Goal: Complete application form: Complete application form

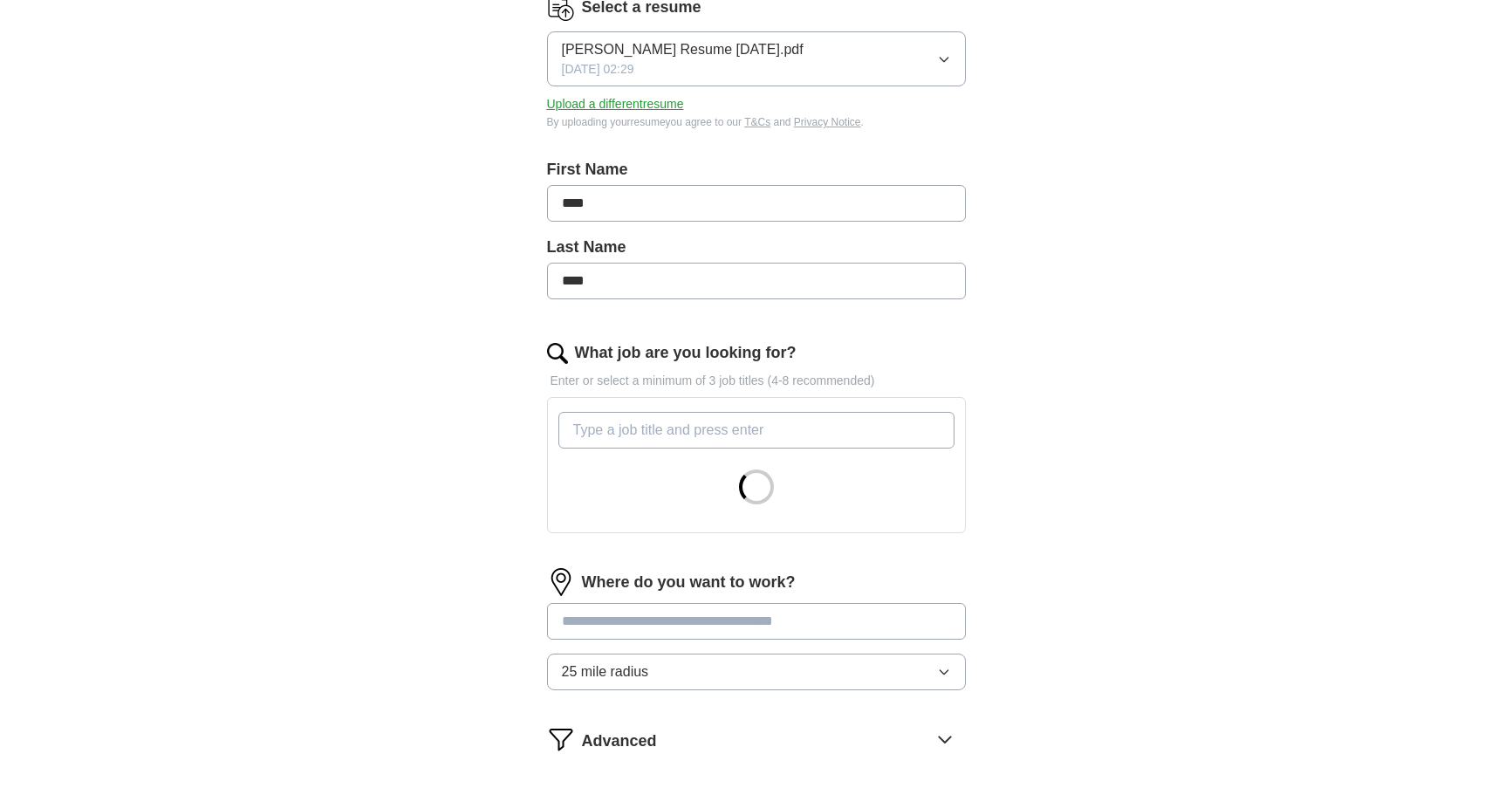
scroll to position [349, 0]
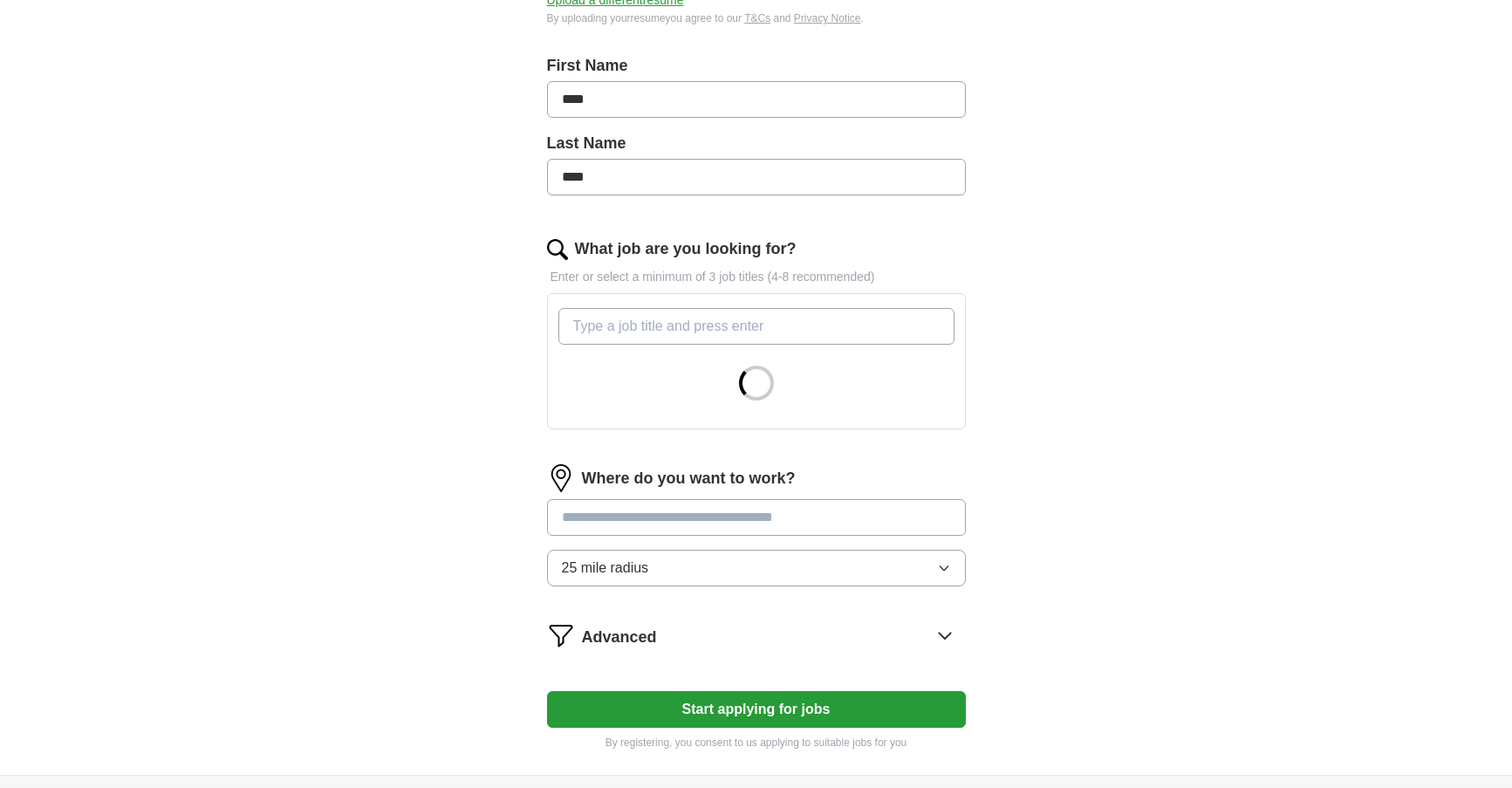
click at [744, 569] on button "25 mile radius" at bounding box center [756, 568] width 419 height 36
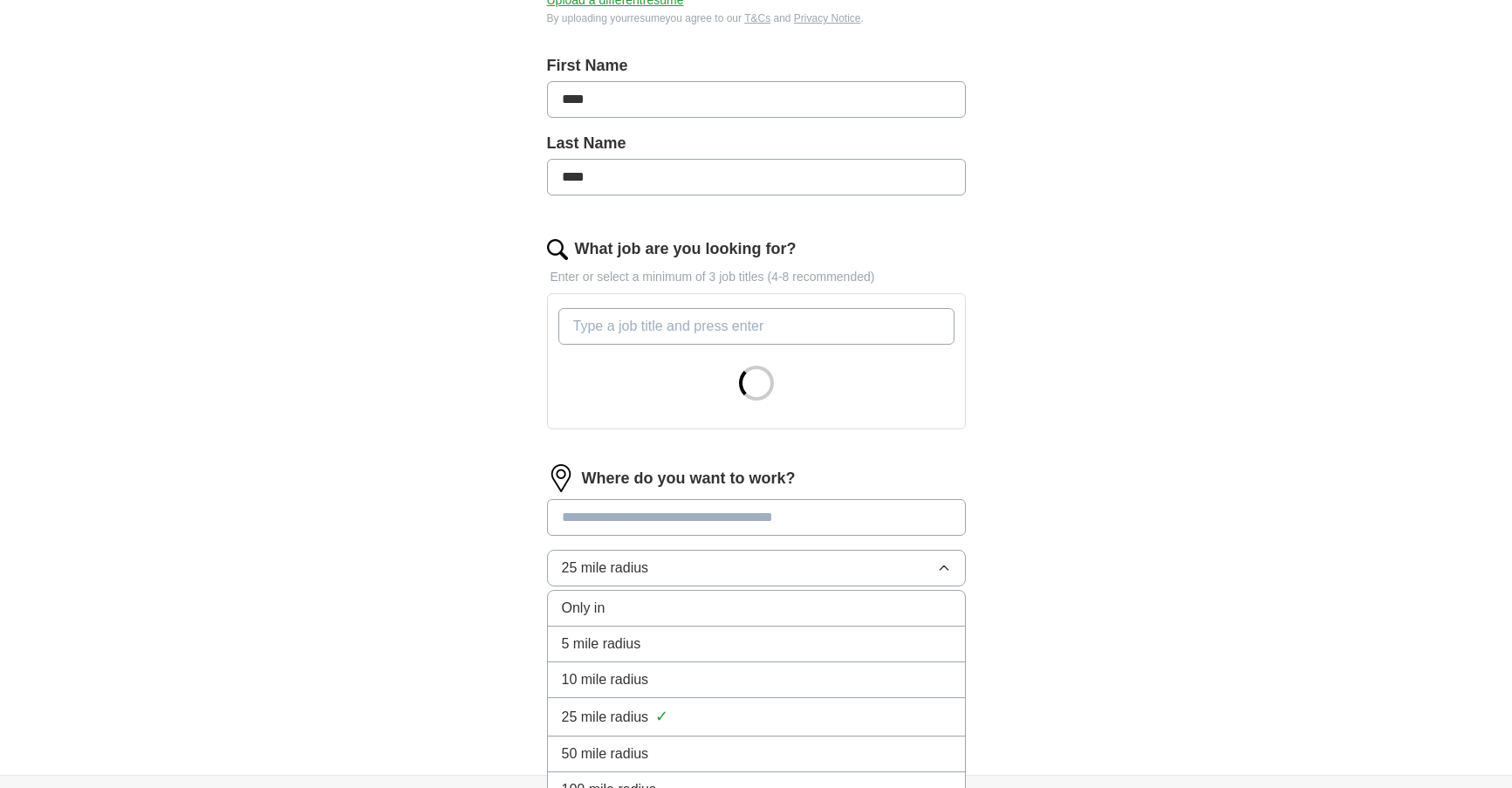
click at [635, 666] on li "10 mile radius" at bounding box center [756, 680] width 417 height 36
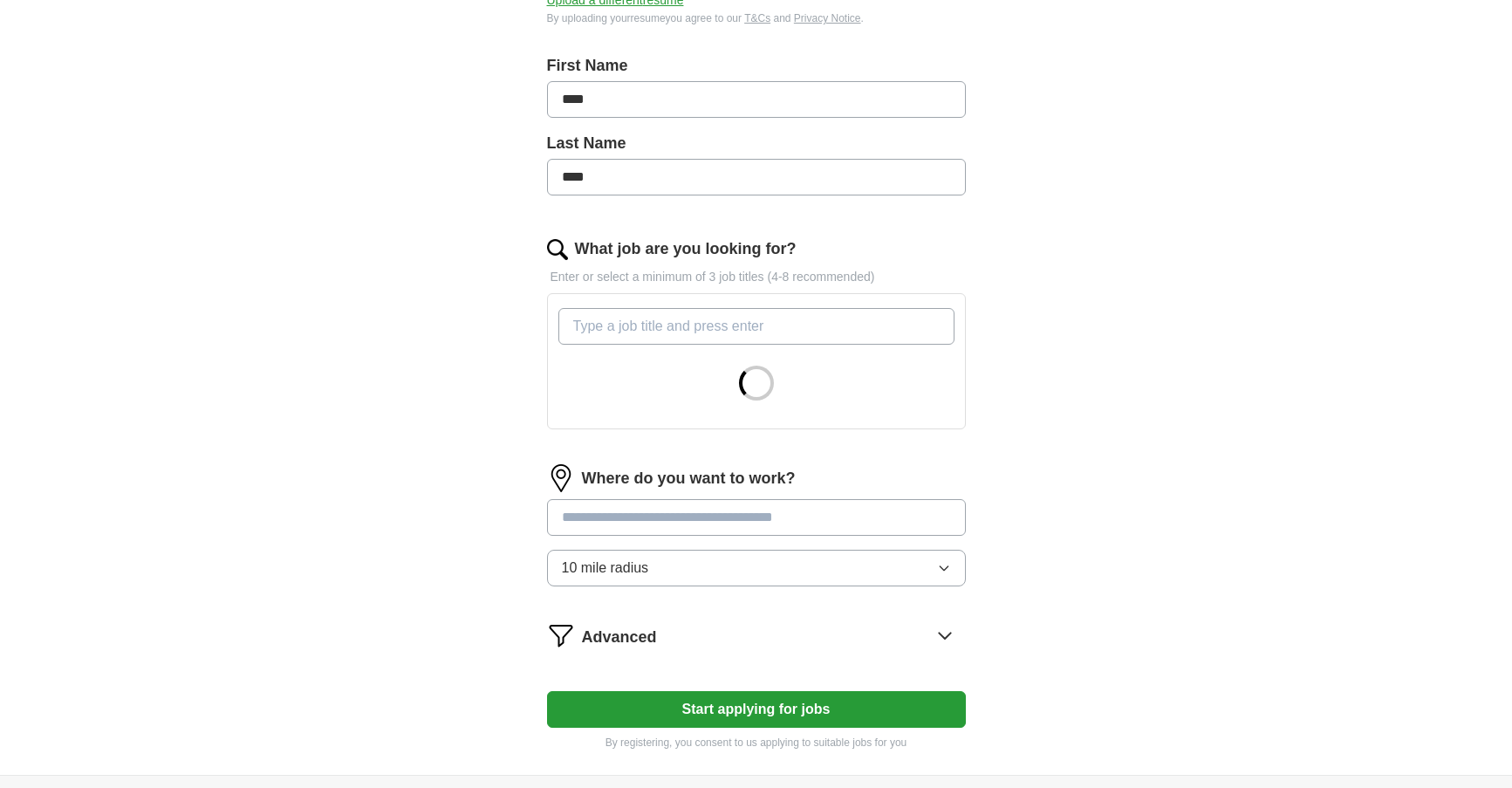
click at [614, 612] on form "Select a resume [PERSON_NAME] Resume [DATE].pdf [DATE] 02:29 Upload a different…" at bounding box center [756, 320] width 419 height 861
click at [616, 618] on form "Select a resume [PERSON_NAME] Resume [DATE].pdf [DATE] 02:29 Upload a different…" at bounding box center [756, 320] width 419 height 861
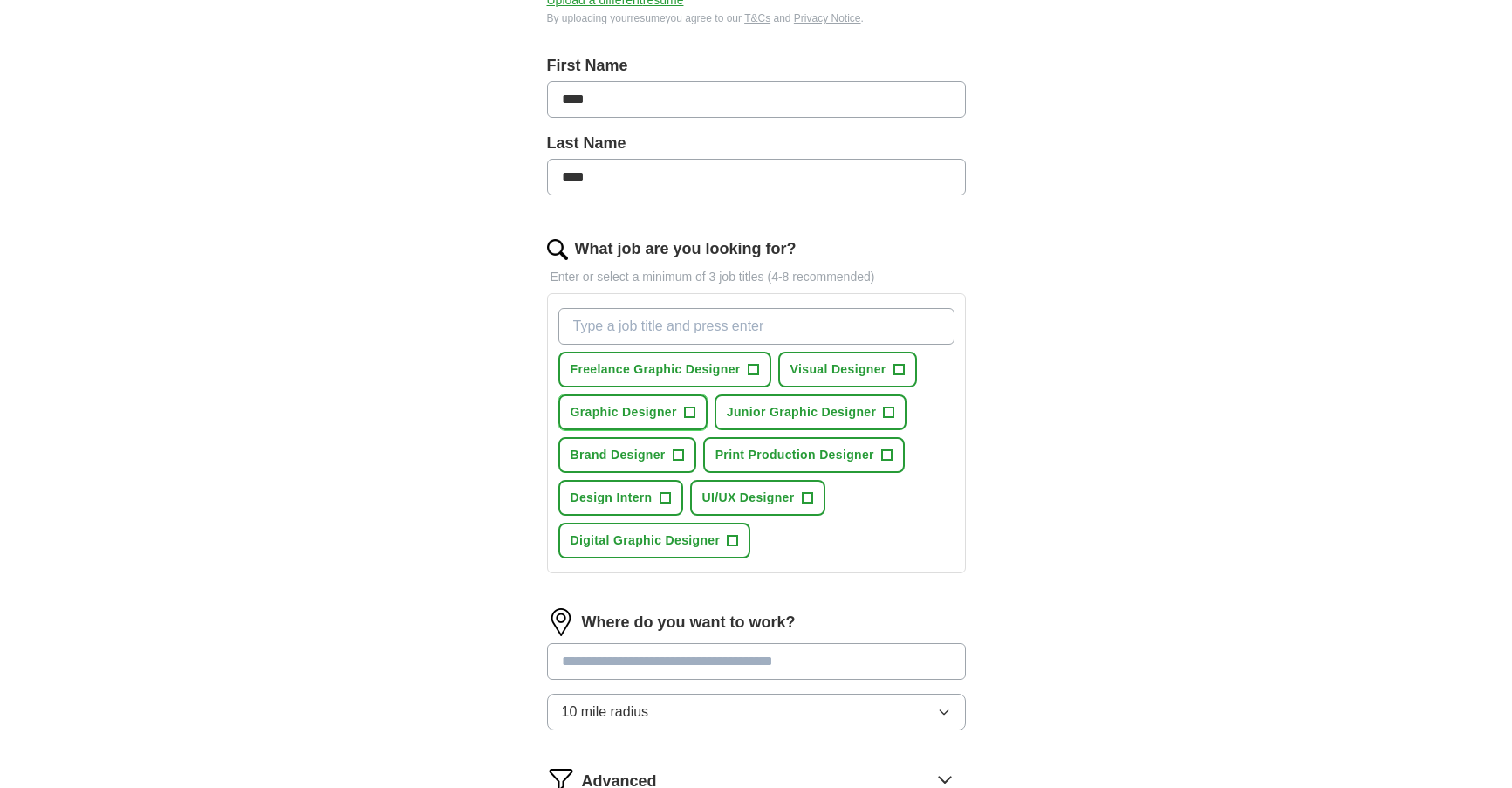
click at [664, 414] on span "Graphic Designer" at bounding box center [624, 412] width 107 height 18
click at [721, 379] on button "Freelance Graphic Designer +" at bounding box center [664, 370] width 213 height 36
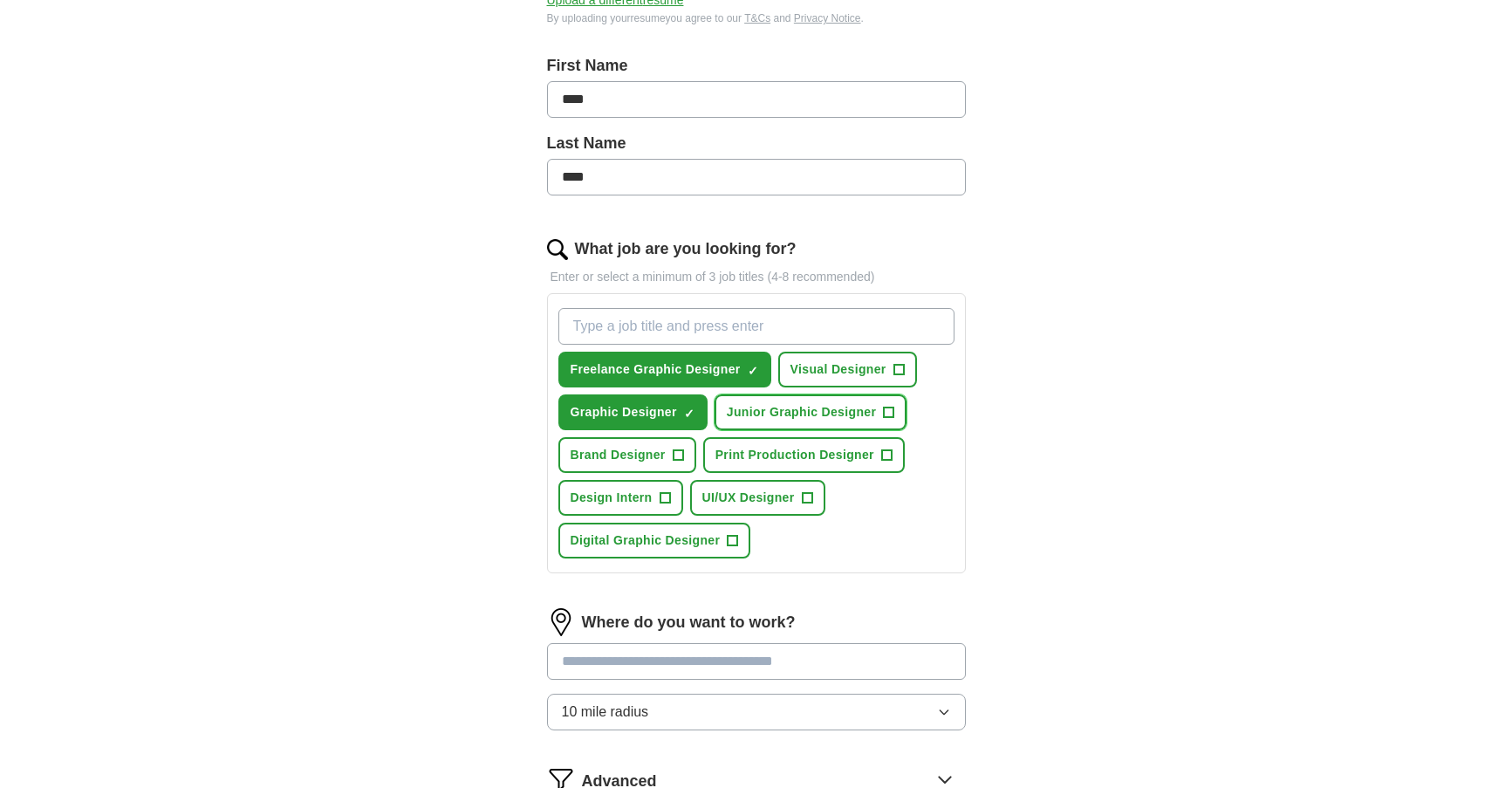
click at [770, 419] on span "Junior Graphic Designer" at bounding box center [801, 412] width 149 height 18
click at [579, 548] on span "Digital Graphic Designer" at bounding box center [645, 540] width 150 height 18
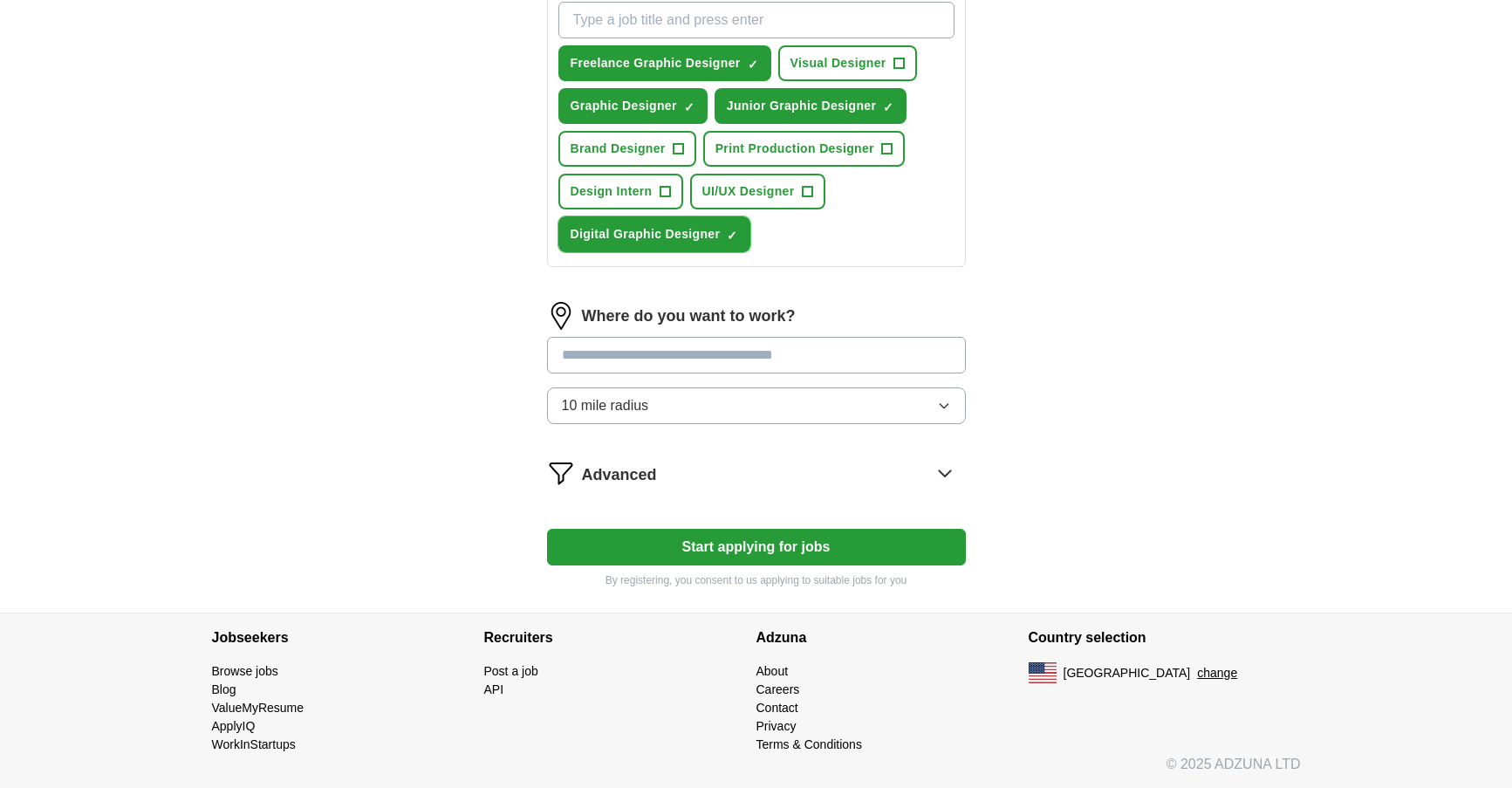
scroll to position [656, 0]
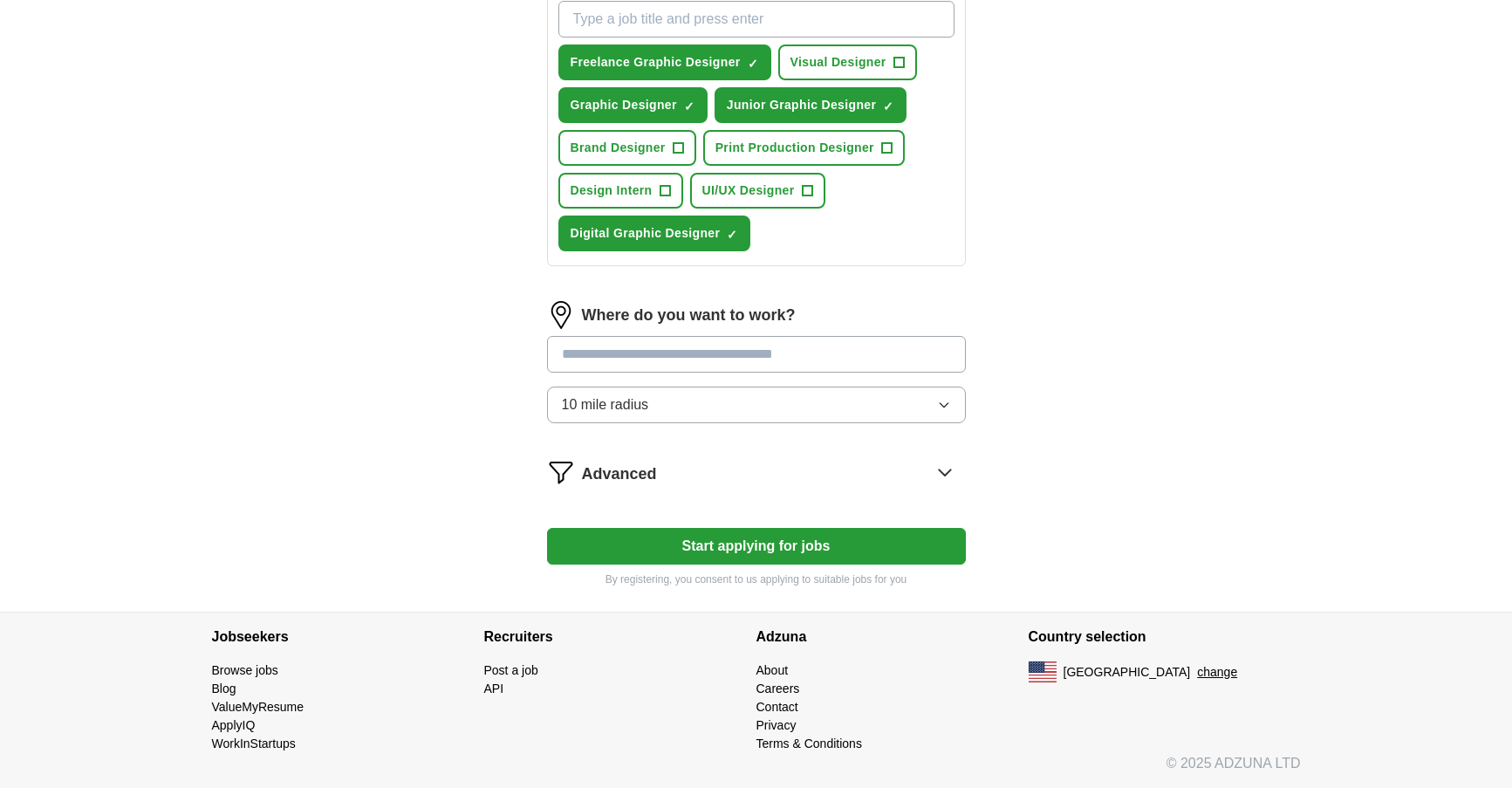
click at [699, 462] on div "Advanced" at bounding box center [774, 471] width 383 height 28
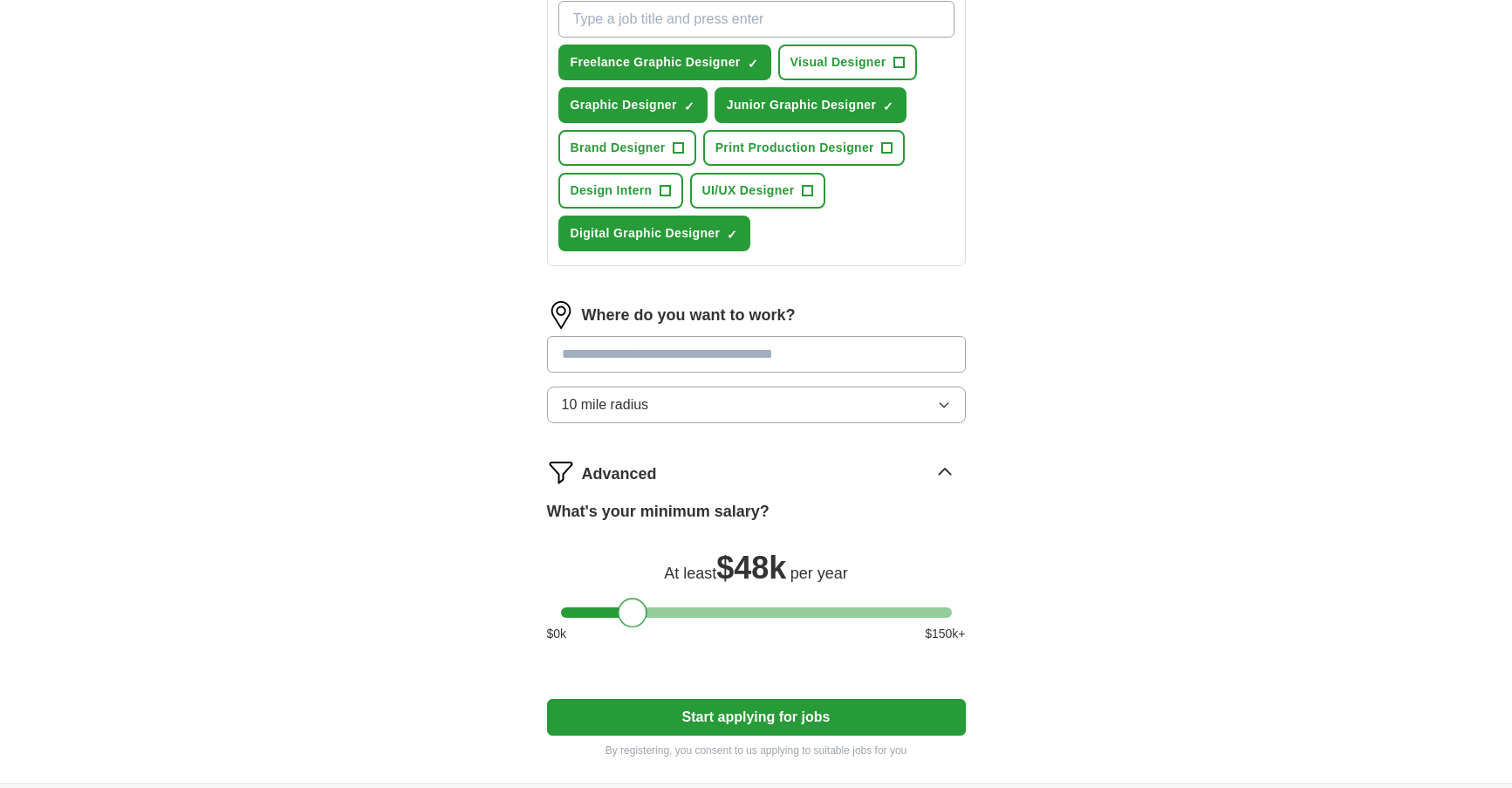
drag, startPoint x: 595, startPoint y: 610, endPoint x: 631, endPoint y: 619, distance: 37.1
click at [631, 618] on div at bounding box center [756, 612] width 391 height 10
click at [734, 712] on button "Start applying for jobs" at bounding box center [756, 717] width 419 height 36
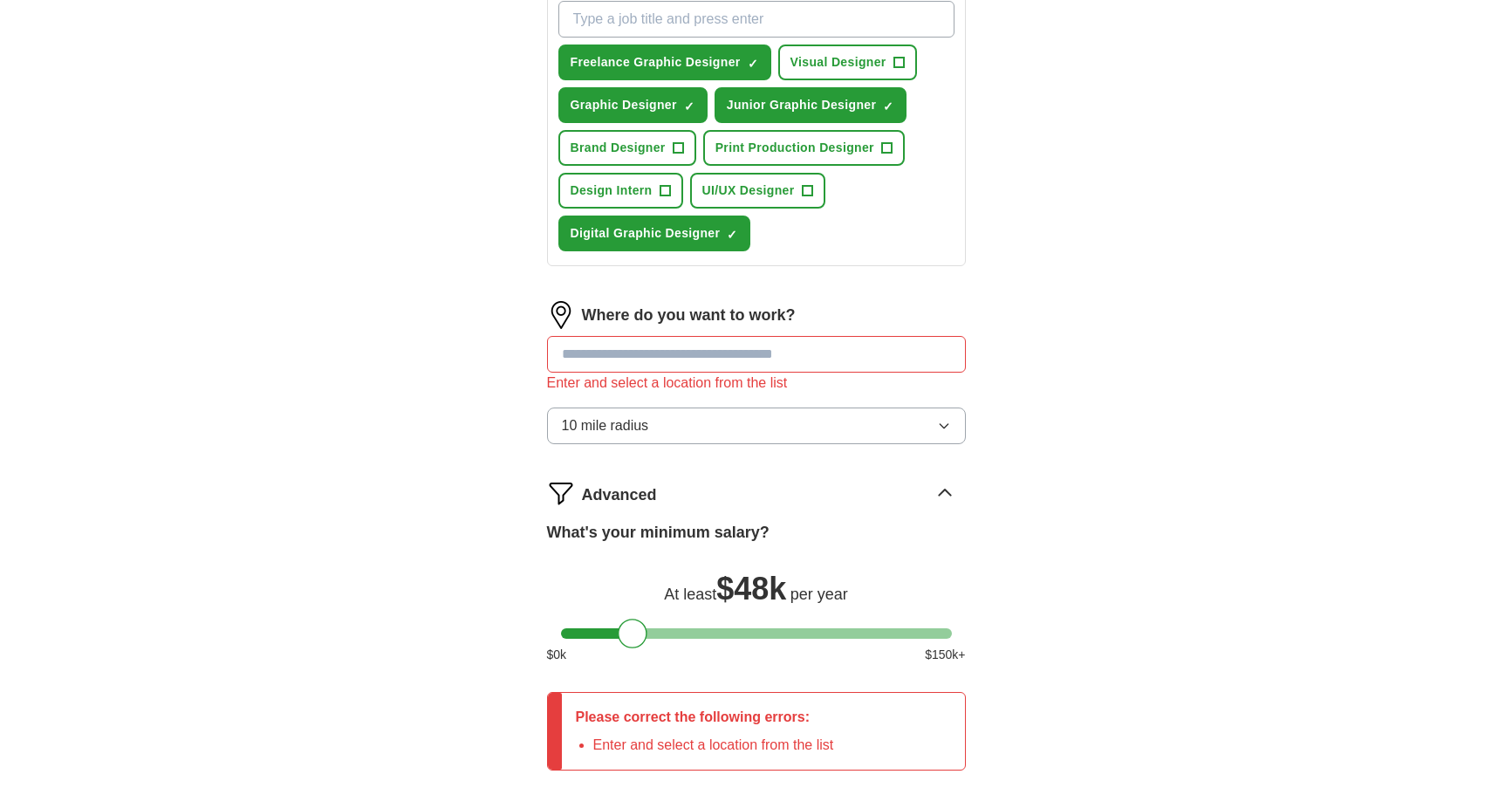
click at [672, 351] on input "text" at bounding box center [756, 354] width 419 height 36
type input "****"
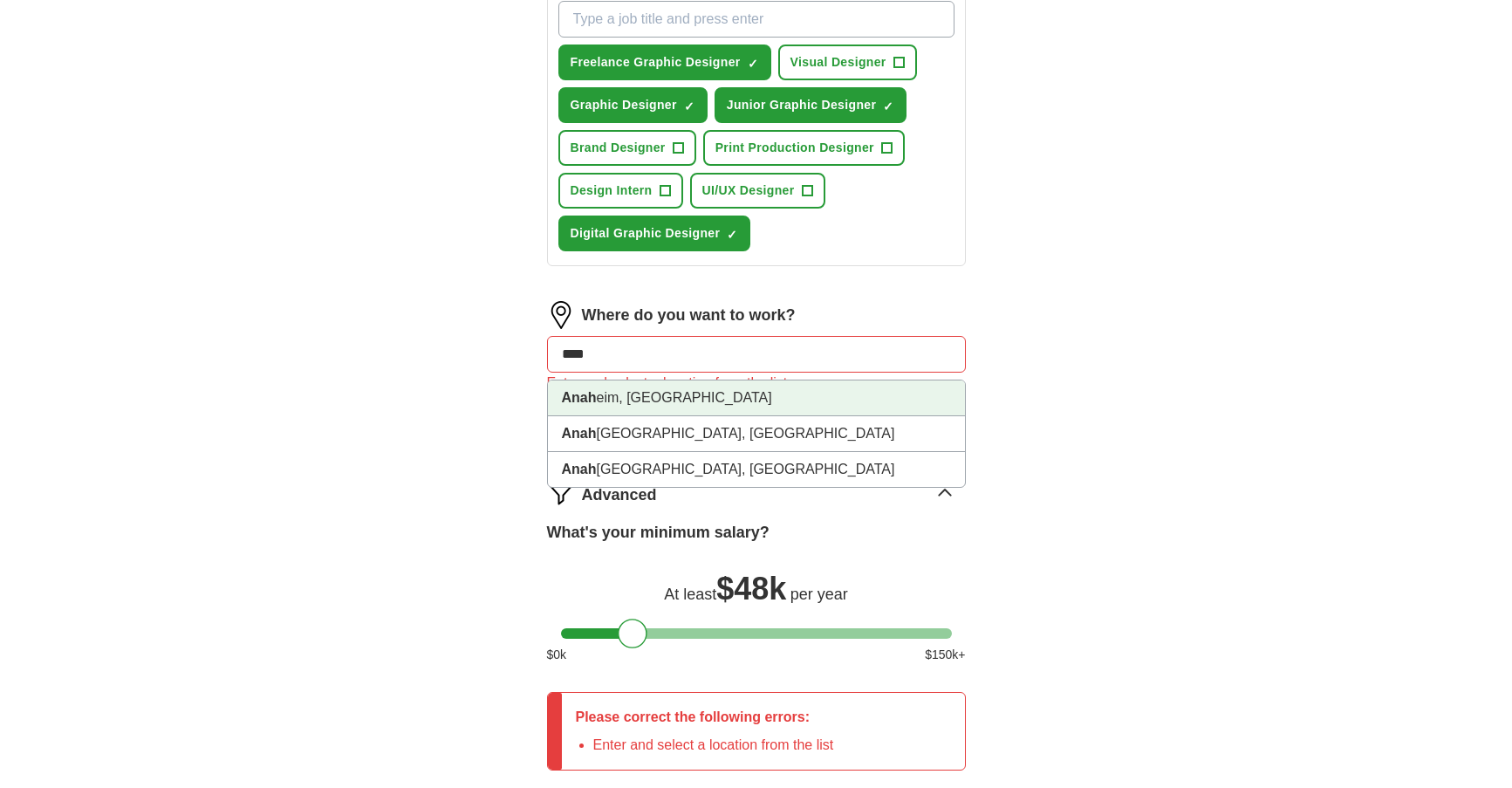
drag, startPoint x: 655, startPoint y: 417, endPoint x: 649, endPoint y: 394, distance: 23.8
click at [649, 394] on ul "Anah eim, CA Anah uac, TX Anah eim Hills, [GEOGRAPHIC_DATA]" at bounding box center [756, 433] width 419 height 108
click at [649, 394] on li "Anah eim, [GEOGRAPHIC_DATA]" at bounding box center [756, 399] width 417 height 36
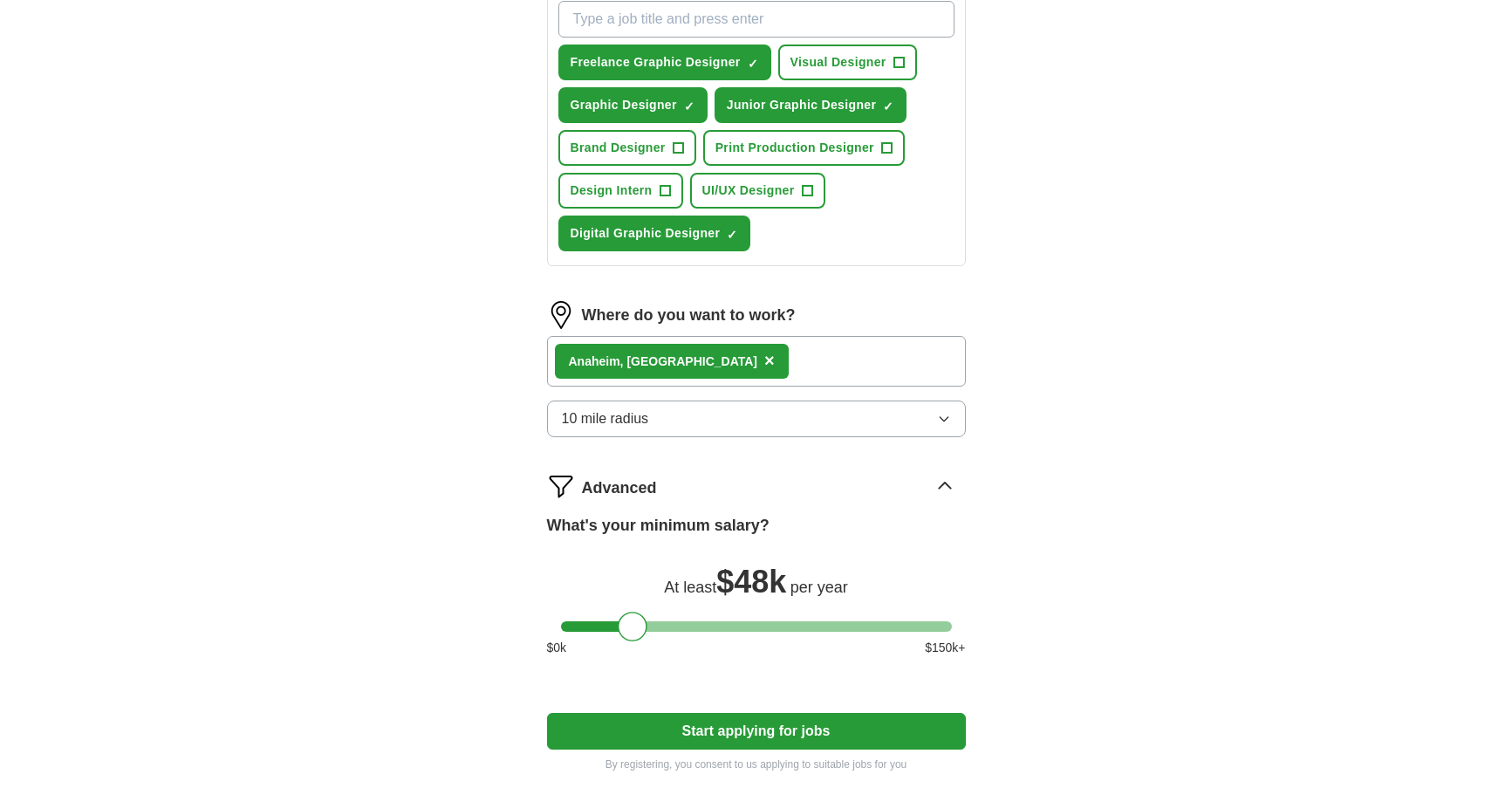
click at [630, 404] on button "10 mile radius" at bounding box center [756, 419] width 419 height 36
click at [709, 373] on div "Anah eim, [GEOGRAPHIC_DATA] ×" at bounding box center [756, 361] width 419 height 51
click at [714, 361] on div "Anah eim, [GEOGRAPHIC_DATA] ×" at bounding box center [756, 361] width 419 height 51
click at [785, 355] on div "Anah eim, [GEOGRAPHIC_DATA] ×" at bounding box center [756, 361] width 419 height 51
click at [783, 719] on button "Start applying for jobs" at bounding box center [756, 731] width 419 height 36
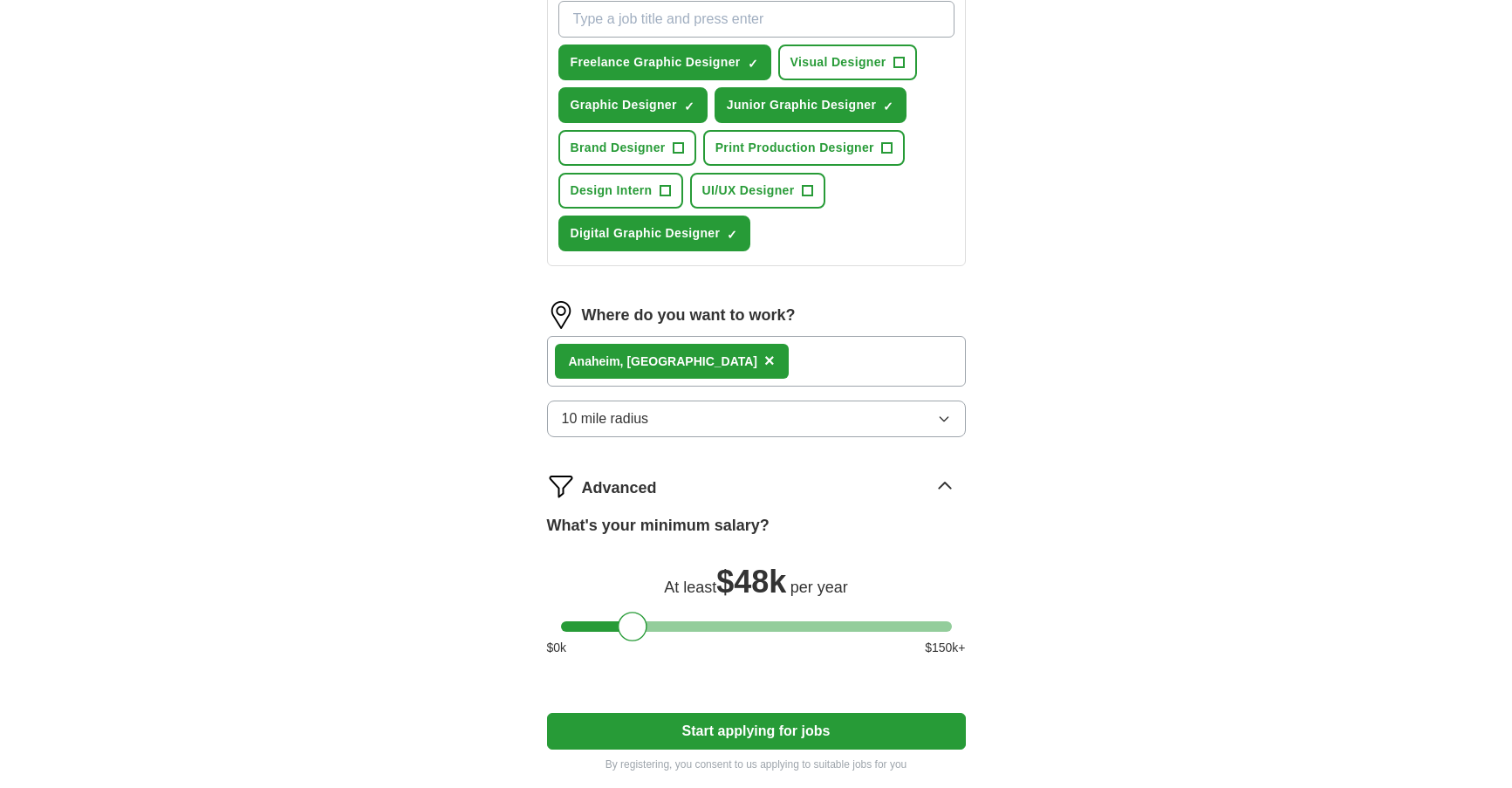
select select "**"
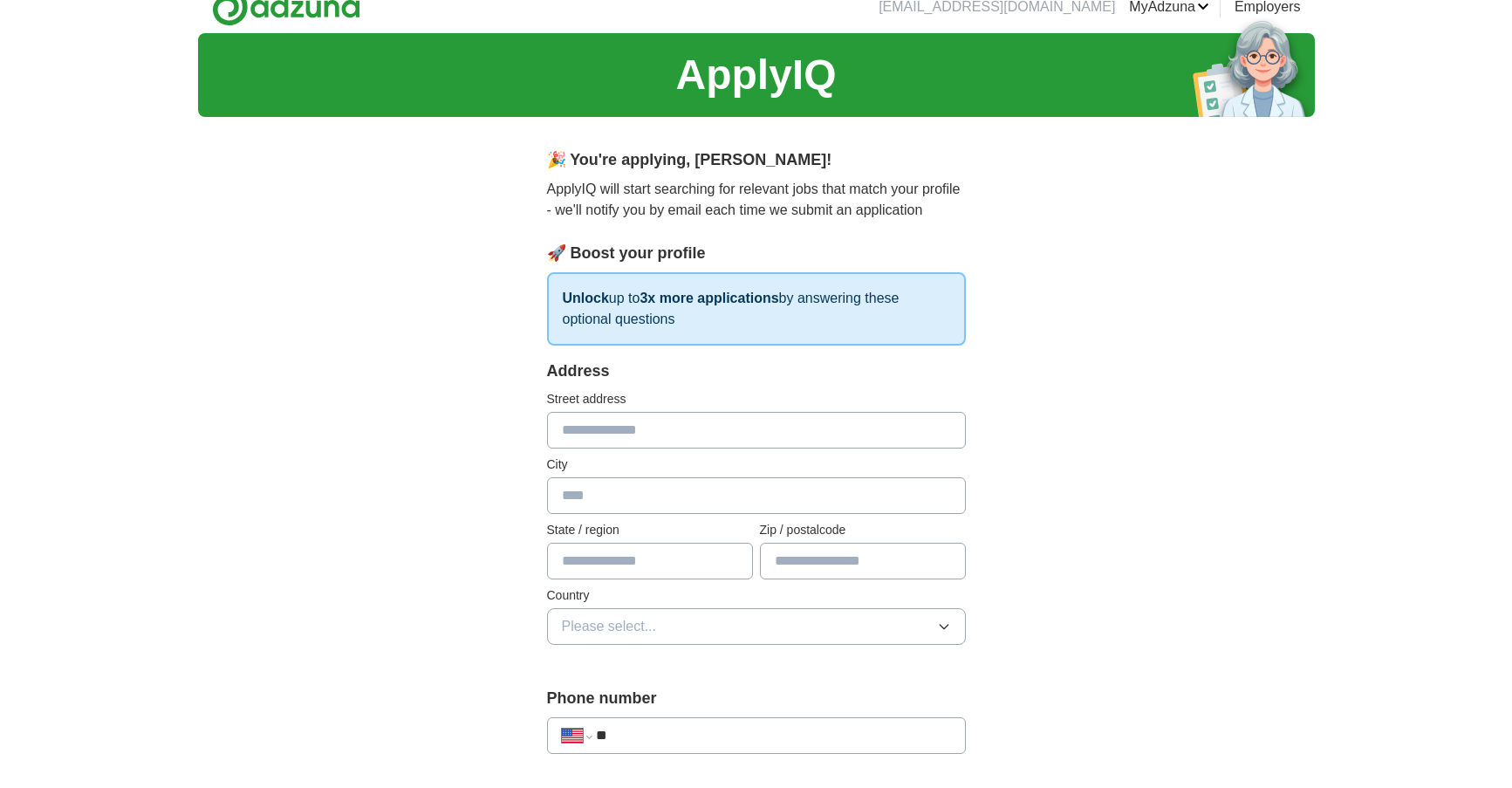
scroll to position [0, 0]
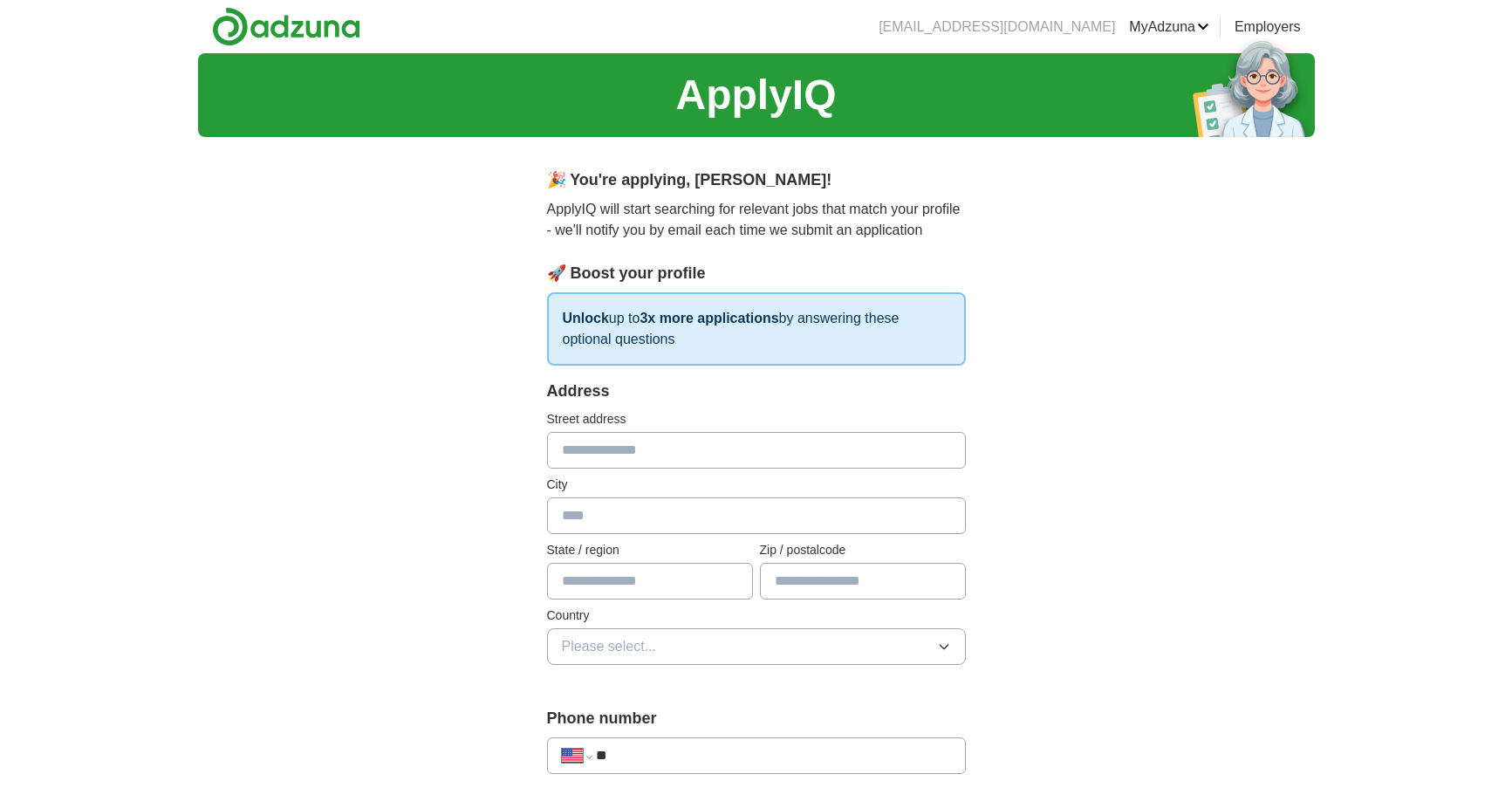
click at [664, 448] on input "text" at bounding box center [756, 450] width 419 height 36
type input "**********"
type input "*******"
type input "**"
type input "*****"
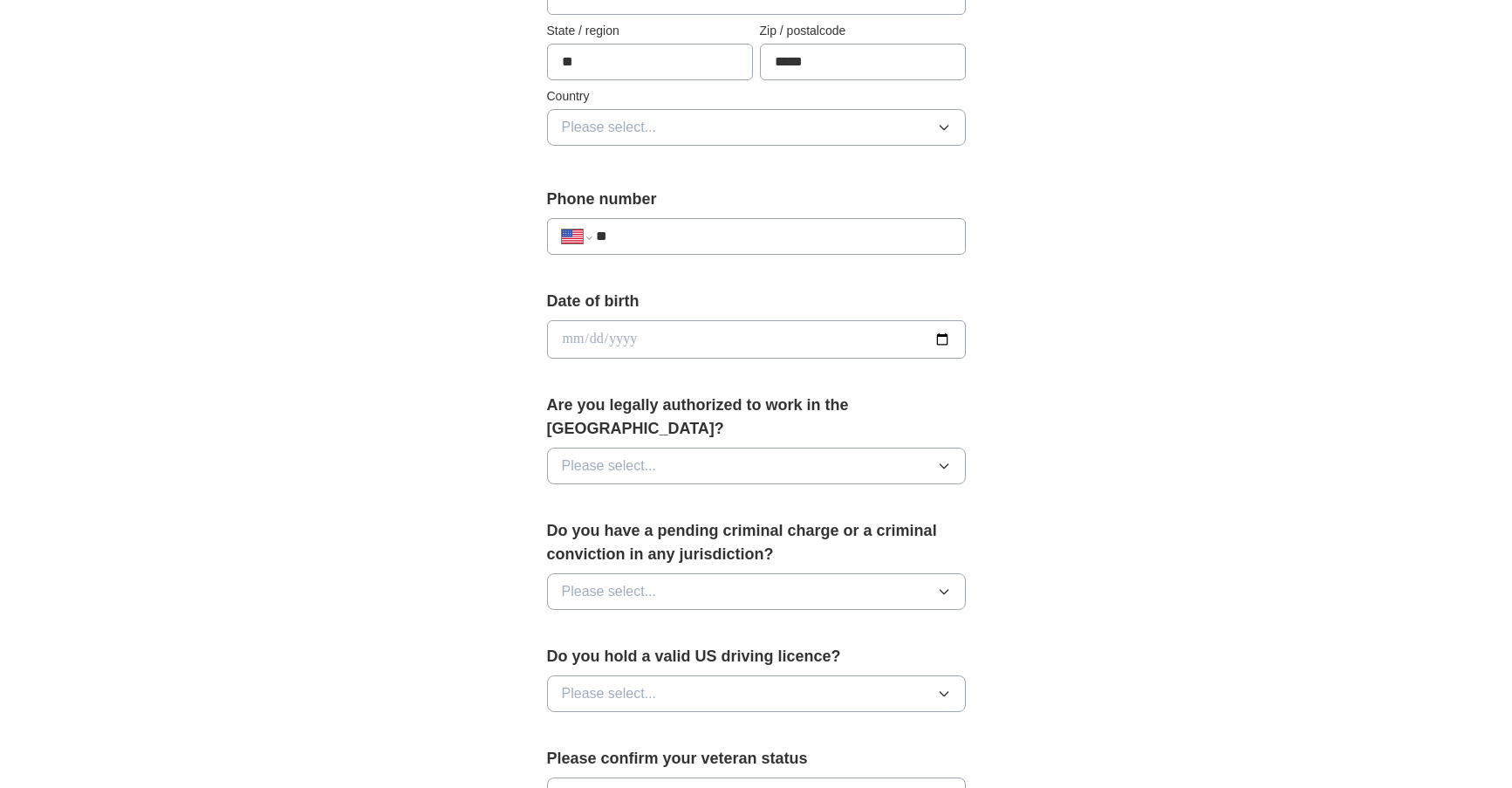
scroll to position [524, 0]
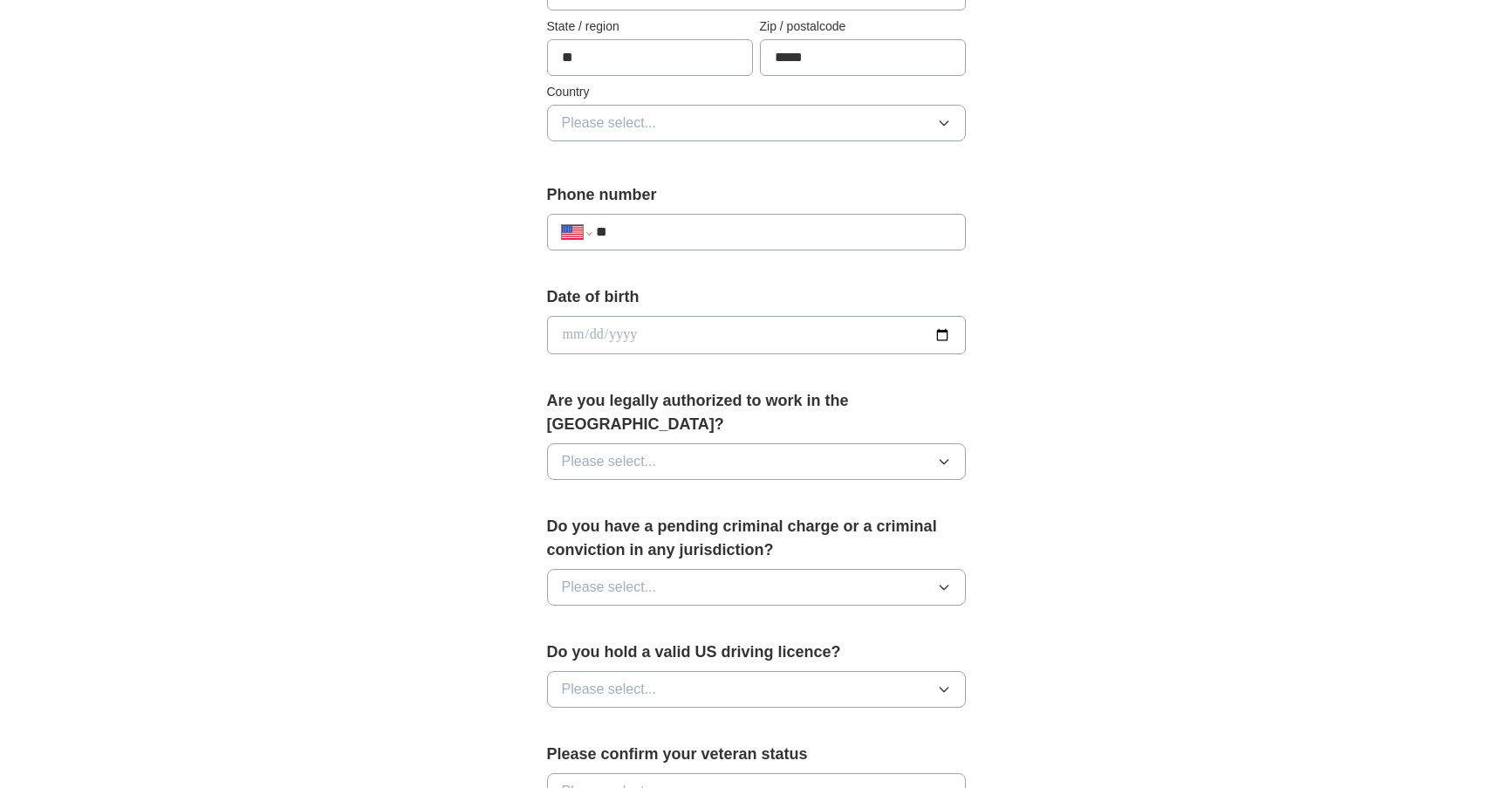
click at [691, 323] on input "date" at bounding box center [756, 335] width 419 height 38
